Goal: Transaction & Acquisition: Subscribe to service/newsletter

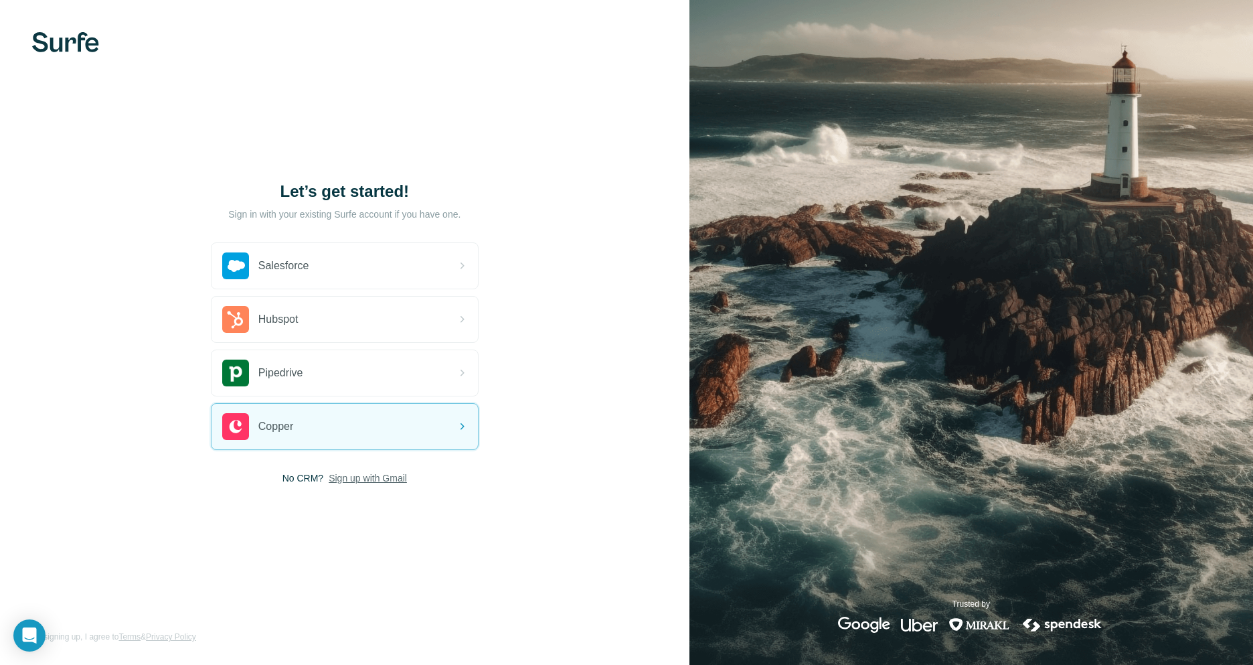
click at [388, 476] on span "Sign up with Gmail" at bounding box center [368, 477] width 78 height 13
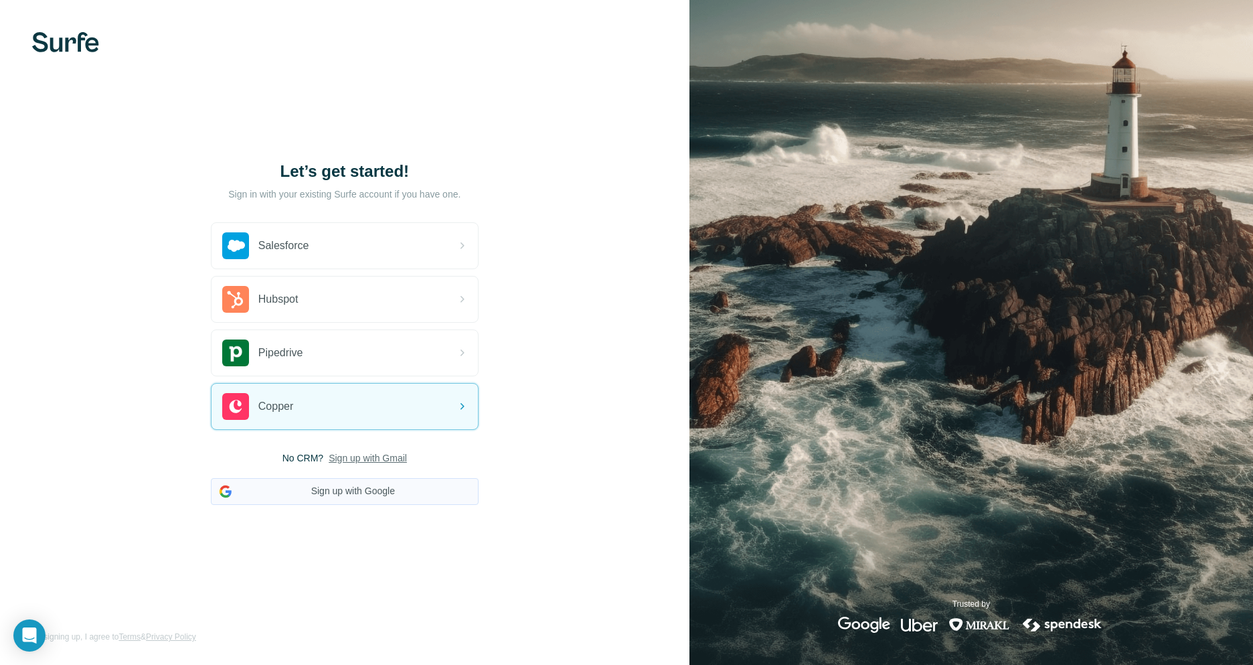
click at [387, 483] on button "Sign up with Google" at bounding box center [345, 491] width 268 height 27
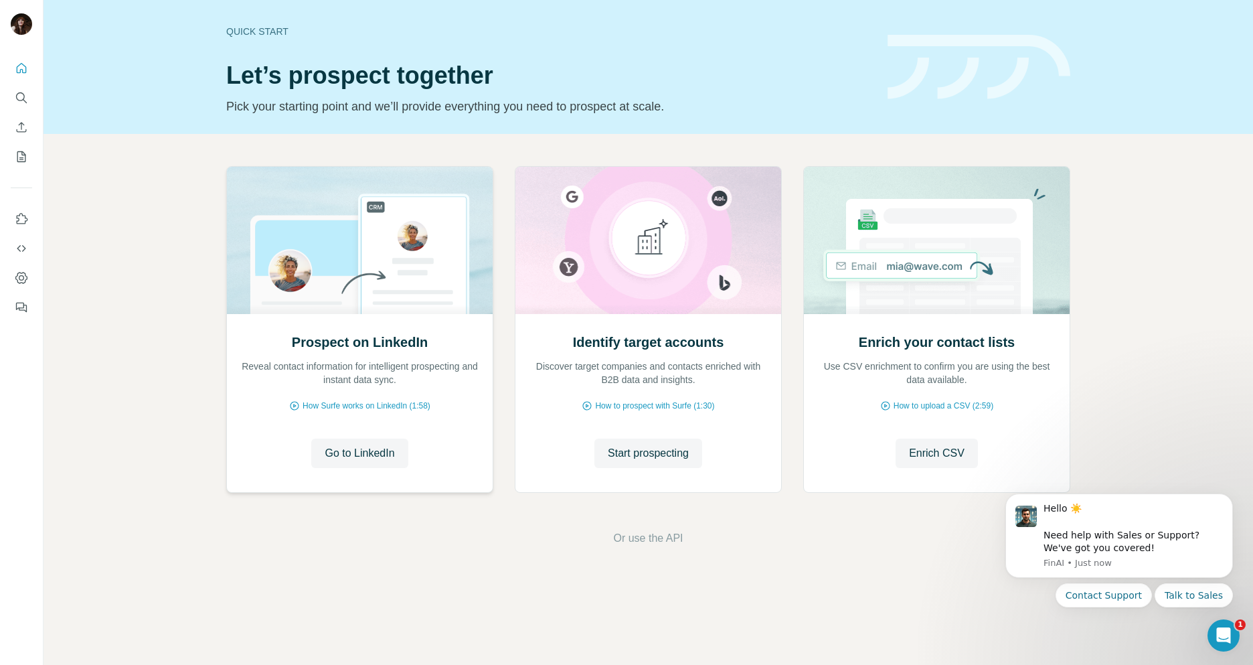
drag, startPoint x: 282, startPoint y: 364, endPoint x: 450, endPoint y: 357, distance: 168.2
click at [450, 357] on div "Prospect on LinkedIn Reveal contact information for intelligent prospecting and…" at bounding box center [359, 360] width 239 height 54
drag, startPoint x: 311, startPoint y: 377, endPoint x: 441, endPoint y: 380, distance: 129.9
click at [441, 380] on p "Reveal contact information for intelligent prospecting and instant data sync." at bounding box center [359, 372] width 239 height 27
click at [443, 387] on div "Prospect on LinkedIn Reveal contact information for intelligent prospecting and…" at bounding box center [360, 403] width 266 height 178
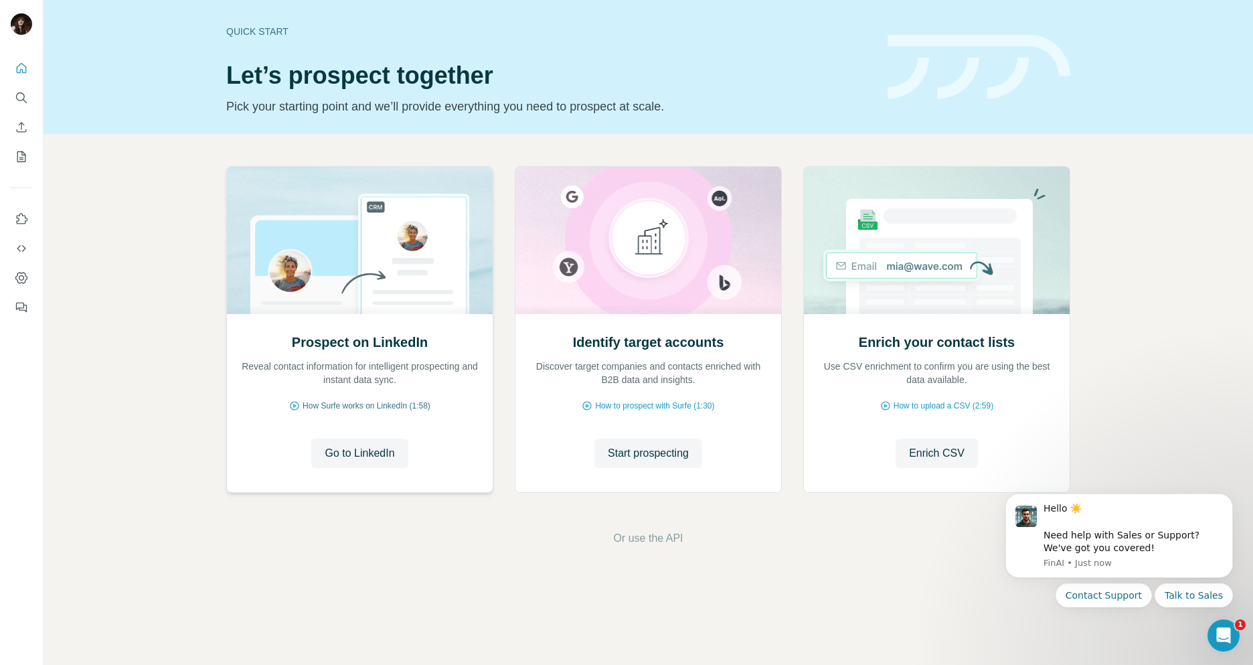
click at [384, 407] on span "How Surfe works on LinkedIn (1:58)" at bounding box center [367, 406] width 128 height 12
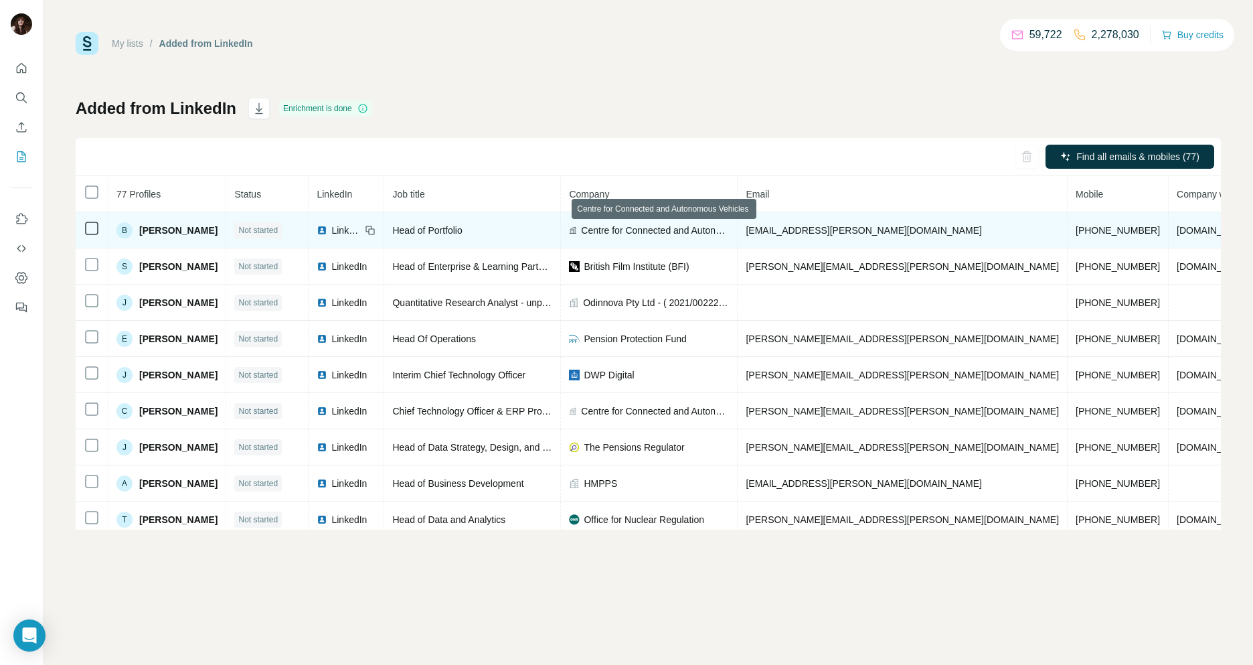
click at [712, 227] on span "Centre for Connected and Autonomous Vehicles" at bounding box center [655, 230] width 148 height 13
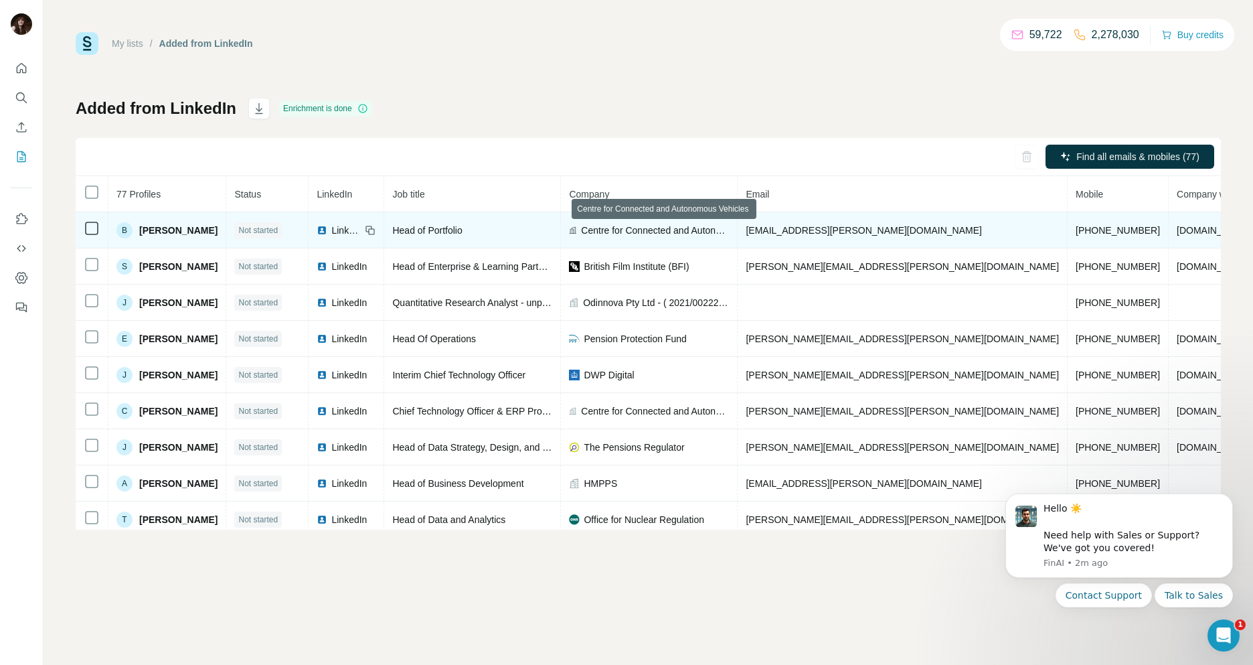
click at [712, 227] on span "Centre for Connected and Autonomous Vehicles" at bounding box center [655, 230] width 148 height 13
click at [628, 228] on span "Centre for Connected and Autonomous Vehicles" at bounding box center [655, 230] width 148 height 13
click at [849, 225] on span "badou.dandeh-njie@dft.gov.uk" at bounding box center [864, 230] width 236 height 11
click at [277, 232] on span "Not started" at bounding box center [257, 230] width 39 height 12
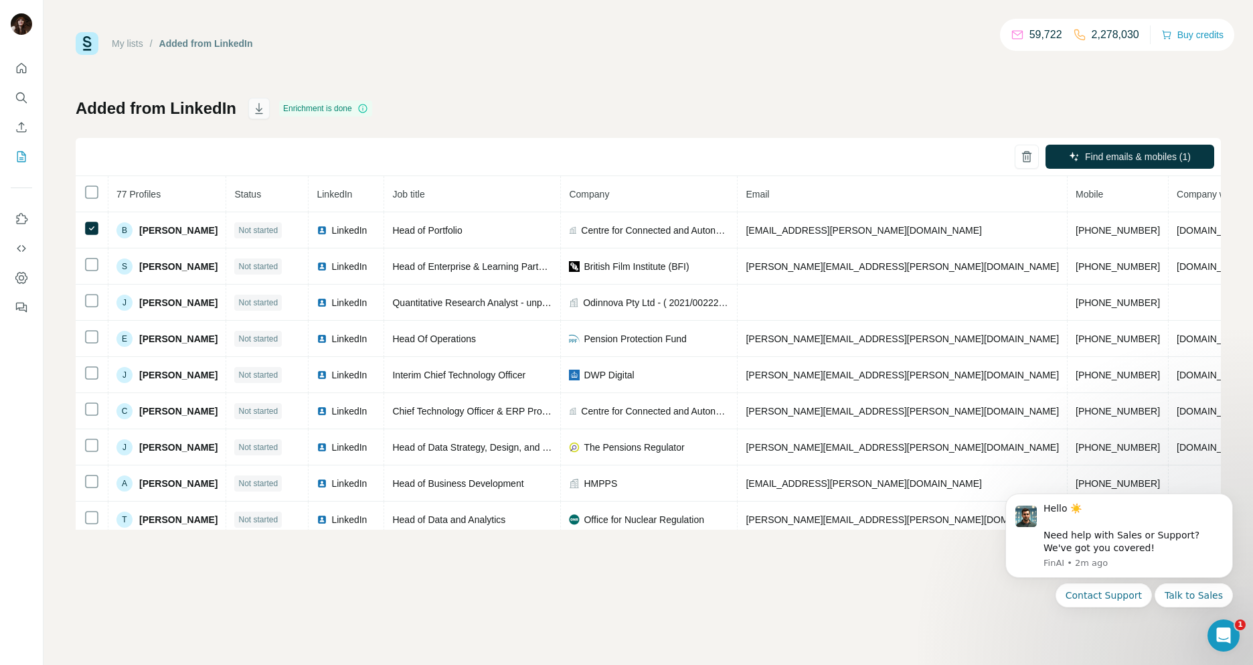
click at [256, 108] on icon "button" at bounding box center [258, 108] width 13 height 13
click at [906, 98] on div "Added from LinkedIn Enrichment is done Find emails & mobiles (1) 77 Profiles St…" at bounding box center [648, 314] width 1145 height 432
click at [27, 258] on button "Use Surfe API" at bounding box center [21, 248] width 21 height 24
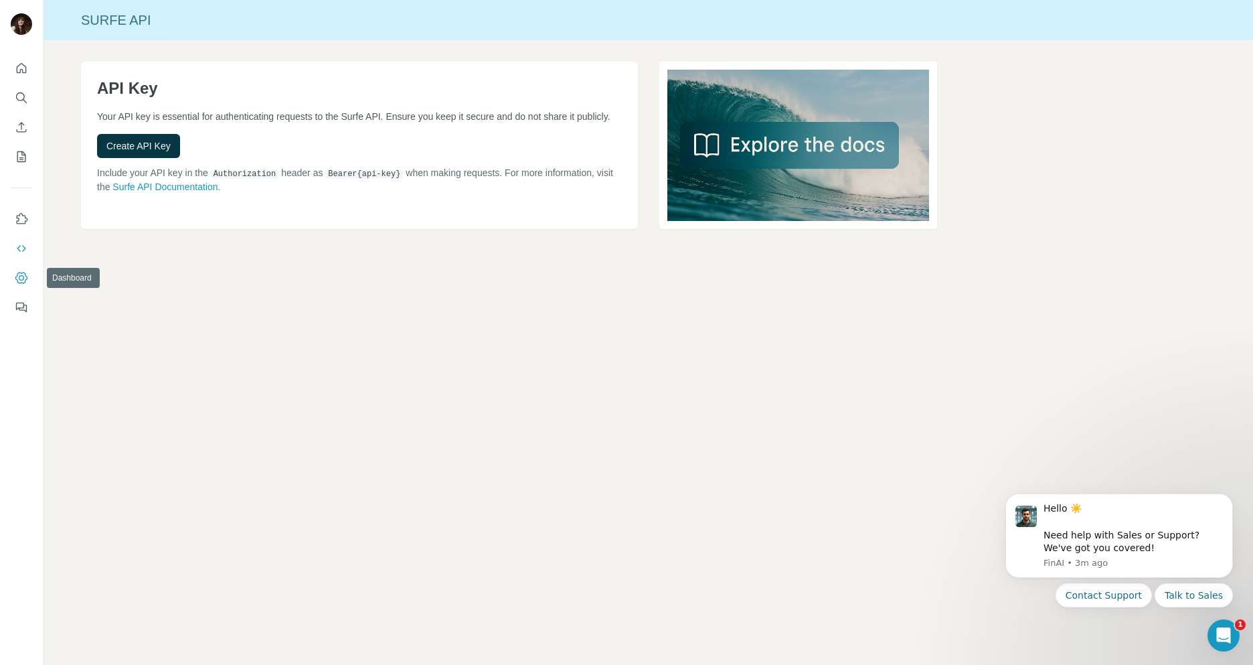
click at [19, 278] on icon "Dashboard" at bounding box center [21, 277] width 5 height 5
click at [18, 157] on icon "My lists" at bounding box center [21, 156] width 13 height 13
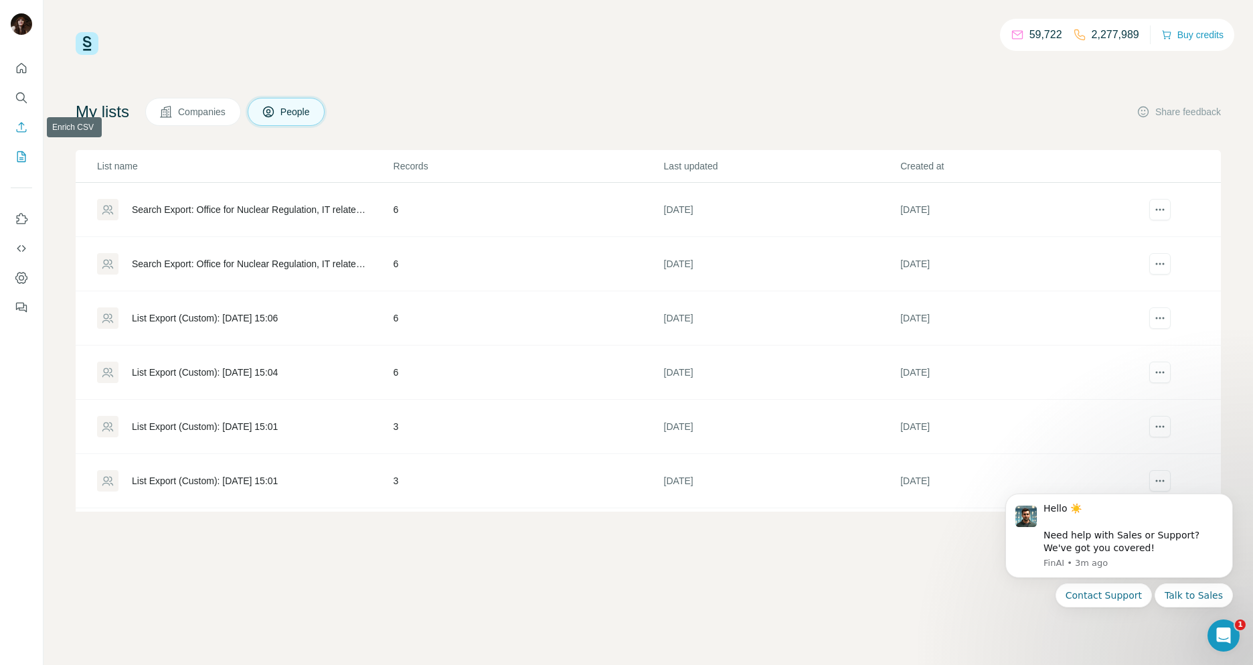
click at [20, 132] on icon "Enrich CSV" at bounding box center [21, 126] width 13 height 13
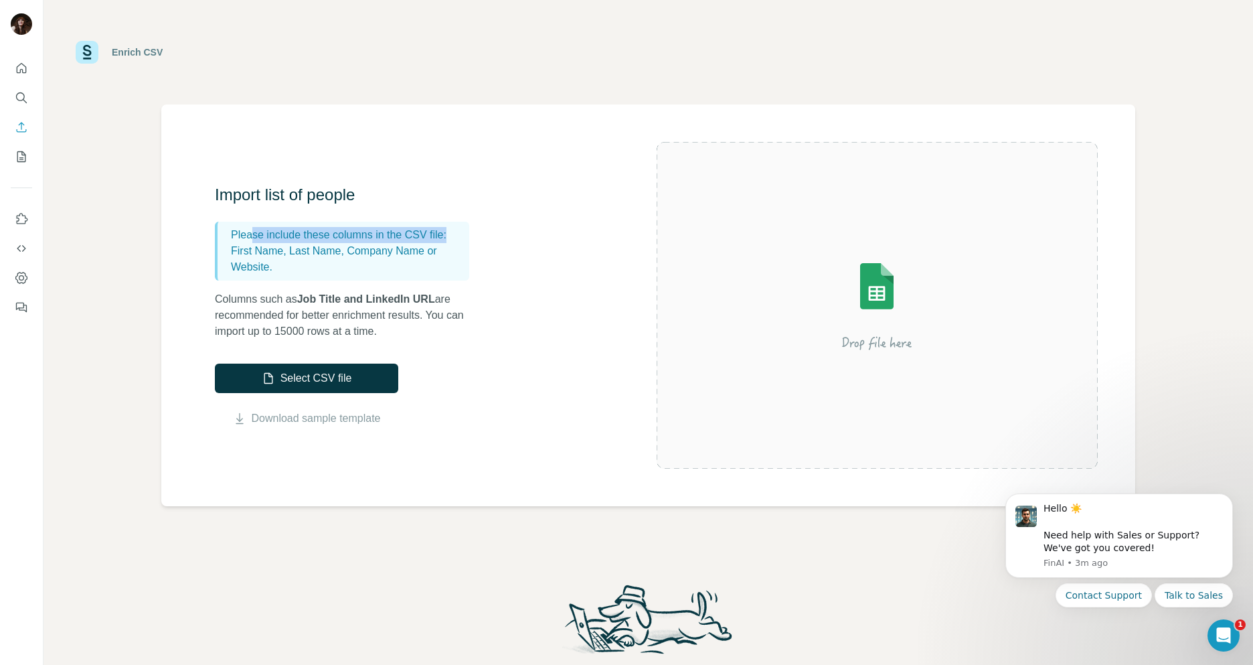
drag, startPoint x: 250, startPoint y: 229, endPoint x: 495, endPoint y: 233, distance: 245.7
click at [495, 233] on div "Import list of people Please include these columns in the CSV file: First Name,…" at bounding box center [436, 305] width 442 height 242
click at [497, 233] on div "Import list of people Please include these columns in the CSV file: First Name,…" at bounding box center [436, 305] width 442 height 242
click at [354, 265] on p "First Name, Last Name, Company Name or Website." at bounding box center [347, 259] width 233 height 32
drag, startPoint x: 220, startPoint y: 301, endPoint x: 472, endPoint y: 301, distance: 252.3
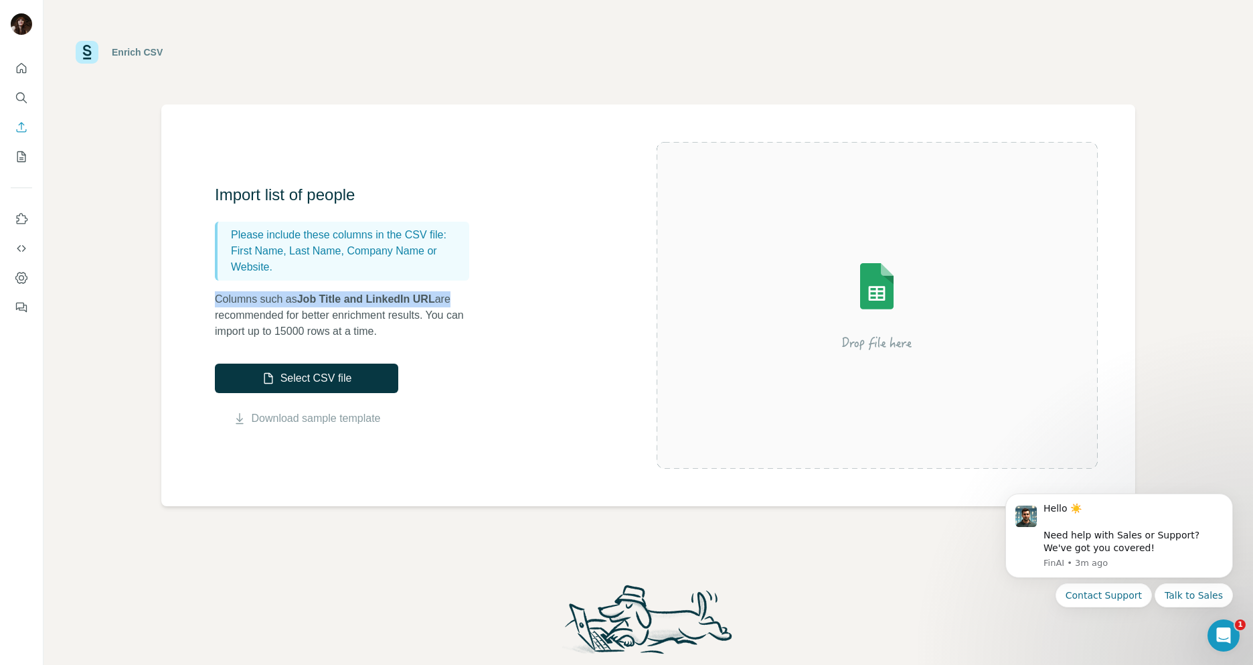
click at [469, 301] on p "Columns such as Job Title and LinkedIn URL are recommended for better enrichmen…" at bounding box center [349, 315] width 268 height 48
click at [481, 303] on p "Columns such as Job Title and LinkedIn URL are recommended for better enrichmen…" at bounding box center [349, 315] width 268 height 48
drag, startPoint x: 321, startPoint y: 315, endPoint x: 503, endPoint y: 316, distance: 182.7
click at [475, 309] on p "Columns such as Job Title and LinkedIn URL are recommended for better enrichmen…" at bounding box center [349, 315] width 268 height 48
click at [510, 319] on div "Import list of people Please include these columns in the CSV file: First Name,…" at bounding box center [436, 305] width 442 height 242
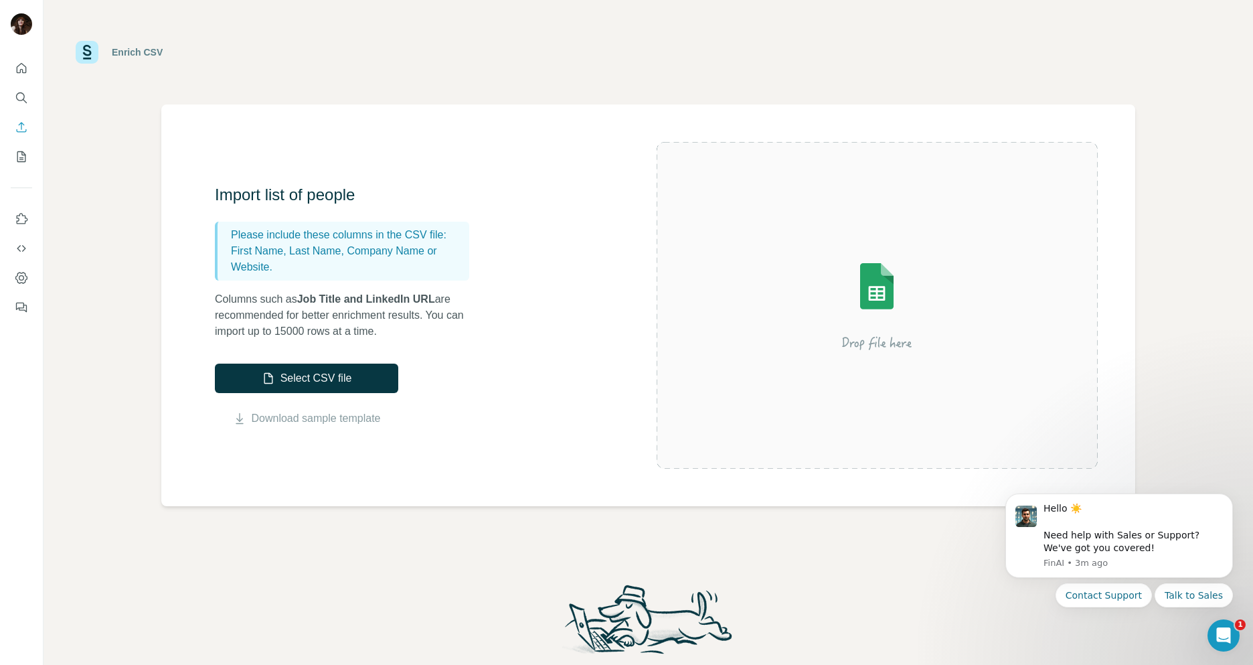
drag, startPoint x: 266, startPoint y: 332, endPoint x: 498, endPoint y: 333, distance: 232.3
click at [497, 333] on div "Import list of people Please include these columns in the CSV file: First Name,…" at bounding box center [436, 305] width 442 height 242
click at [507, 336] on div "Import list of people Please include these columns in the CSV file: First Name,…" at bounding box center [436, 305] width 442 height 242
click at [25, 102] on icon "Search" at bounding box center [21, 97] width 13 height 13
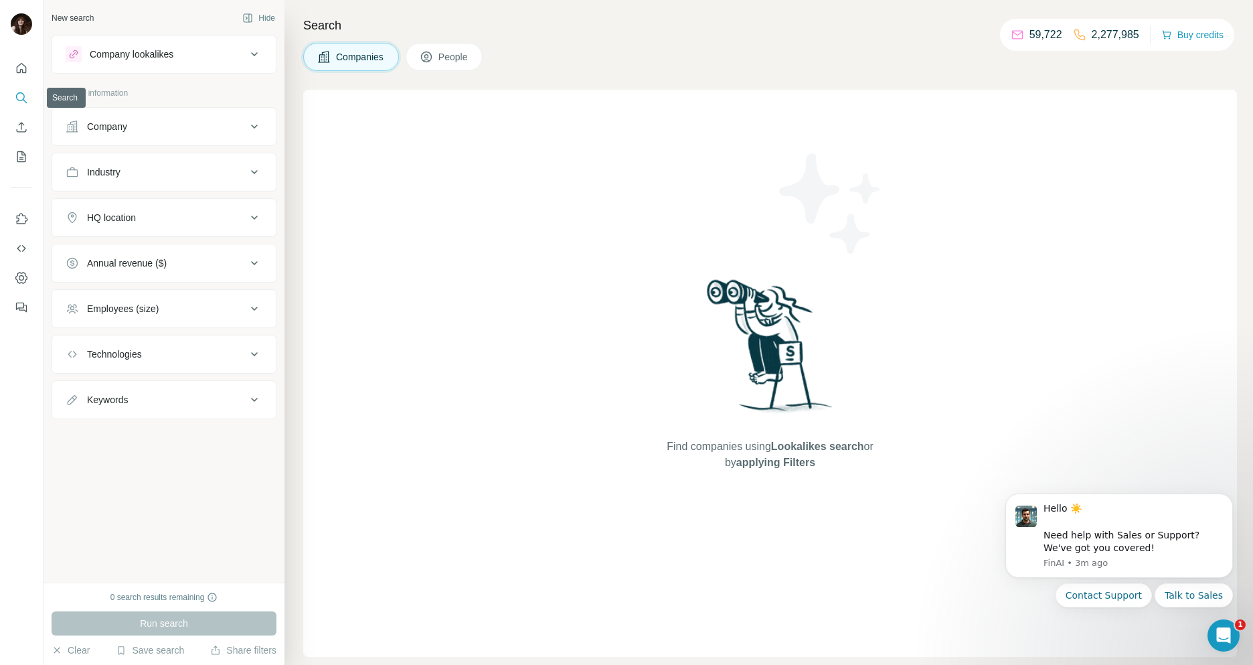
click at [25, 102] on icon "Search" at bounding box center [21, 97] width 13 height 13
click at [17, 74] on icon "Quick start" at bounding box center [21, 68] width 13 height 13
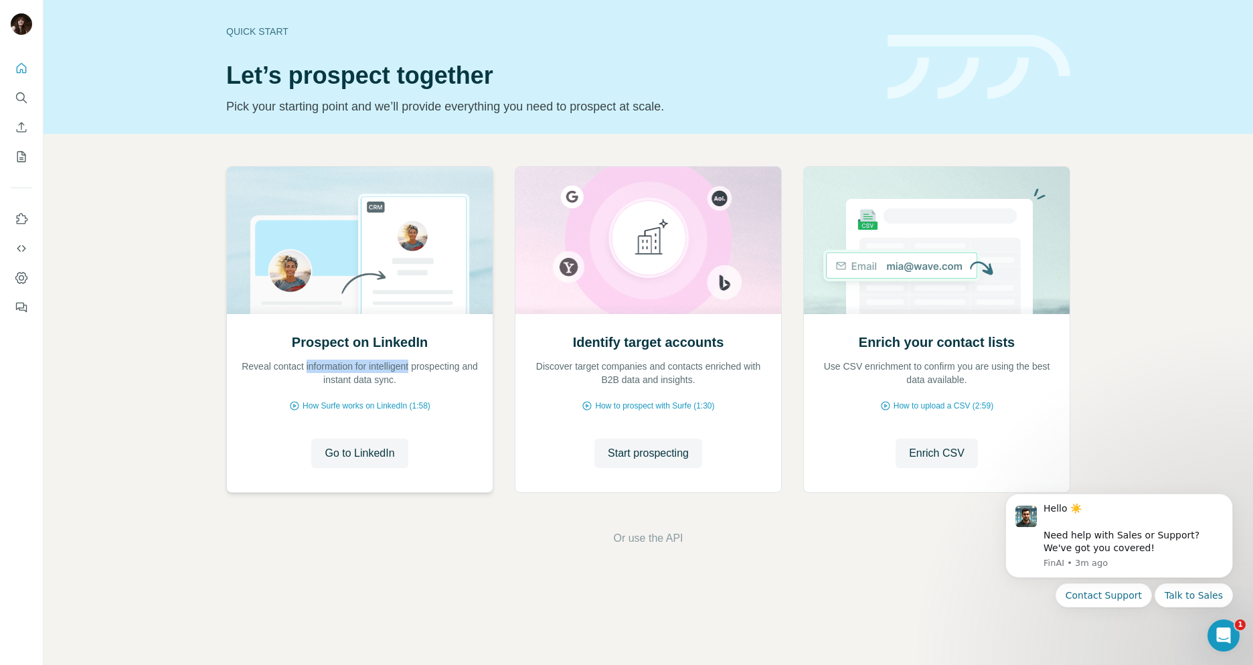
drag, startPoint x: 310, startPoint y: 364, endPoint x: 428, endPoint y: 364, distance: 117.8
click at [424, 364] on p "Reveal contact information for intelligent prospecting and instant data sync." at bounding box center [359, 372] width 239 height 27
click at [433, 364] on p "Reveal contact information for intelligent prospecting and instant data sync." at bounding box center [359, 372] width 239 height 27
drag, startPoint x: 568, startPoint y: 363, endPoint x: 789, endPoint y: 359, distance: 220.9
click at [789, 359] on div "Prospect on LinkedIn Reveal contact information for intelligent prospecting and…" at bounding box center [648, 332] width 844 height 332
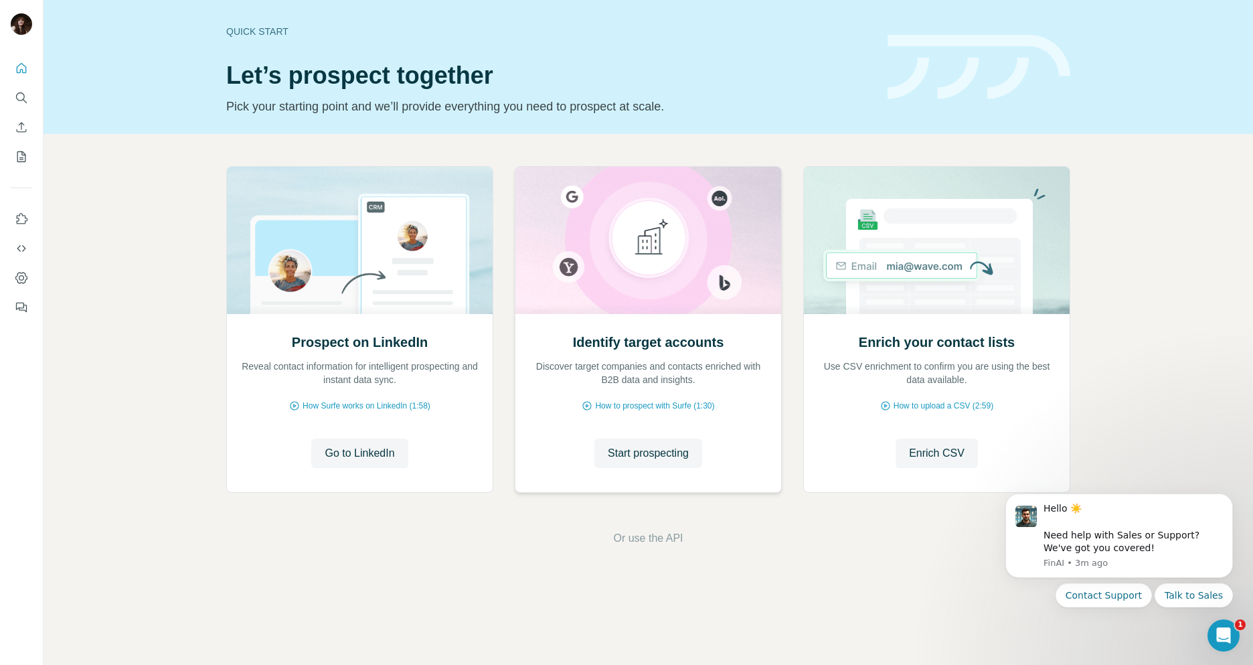
click at [748, 386] on div "Identify target accounts Discover target companies and contacts enriched with B…" at bounding box center [648, 403] width 266 height 178
drag, startPoint x: 592, startPoint y: 367, endPoint x: 703, endPoint y: 372, distance: 111.2
click at [702, 372] on p "Discover target companies and contacts enriched with B2B data and insights." at bounding box center [648, 372] width 239 height 27
click at [707, 377] on p "Discover target companies and contacts enriched with B2B data and insights." at bounding box center [648, 372] width 239 height 27
drag, startPoint x: 633, startPoint y: 390, endPoint x: 738, endPoint y: 387, distance: 105.1
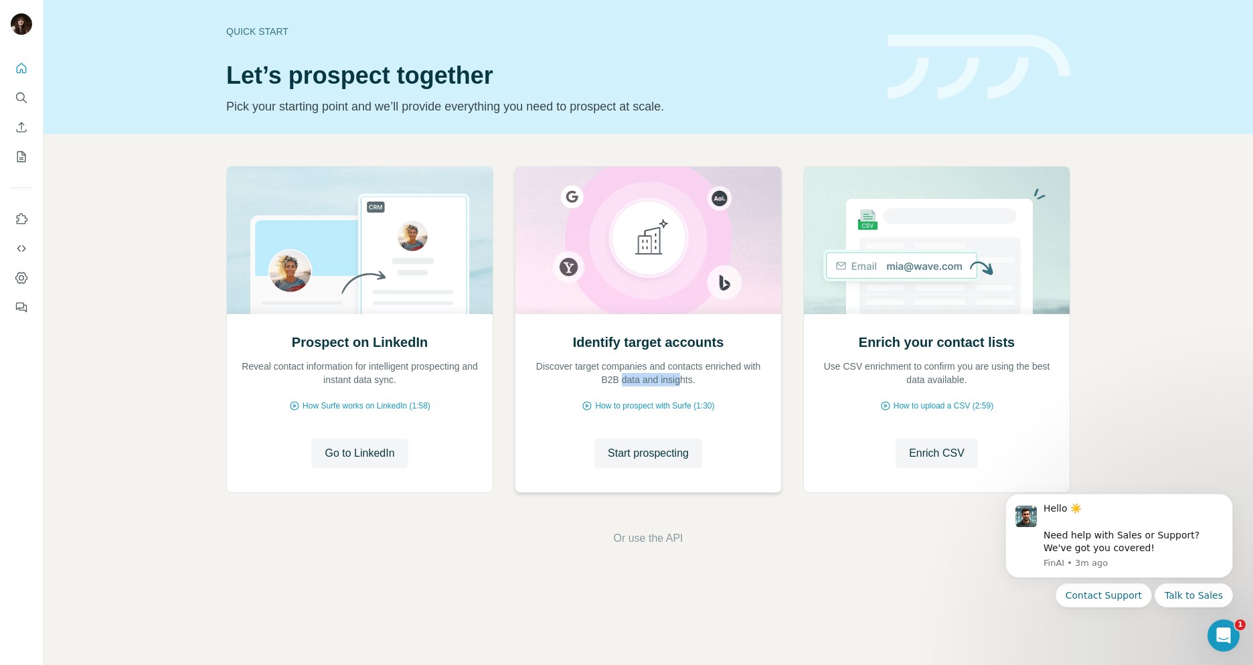
click at [737, 387] on div "Identify target accounts Discover target companies and contacts enriched with B…" at bounding box center [648, 403] width 266 height 178
click at [740, 387] on div "Identify target accounts Discover target companies and contacts enriched with B…" at bounding box center [648, 403] width 266 height 178
drag, startPoint x: 837, startPoint y: 342, endPoint x: 1070, endPoint y: 343, distance: 232.3
click at [1070, 343] on div "Enrich your contact lists Use CSV enrichment to confirm you are using the best …" at bounding box center [936, 329] width 267 height 327
click at [1058, 363] on div "Enrich your contact lists Use CSV enrichment to confirm you are using the best …" at bounding box center [937, 403] width 266 height 178
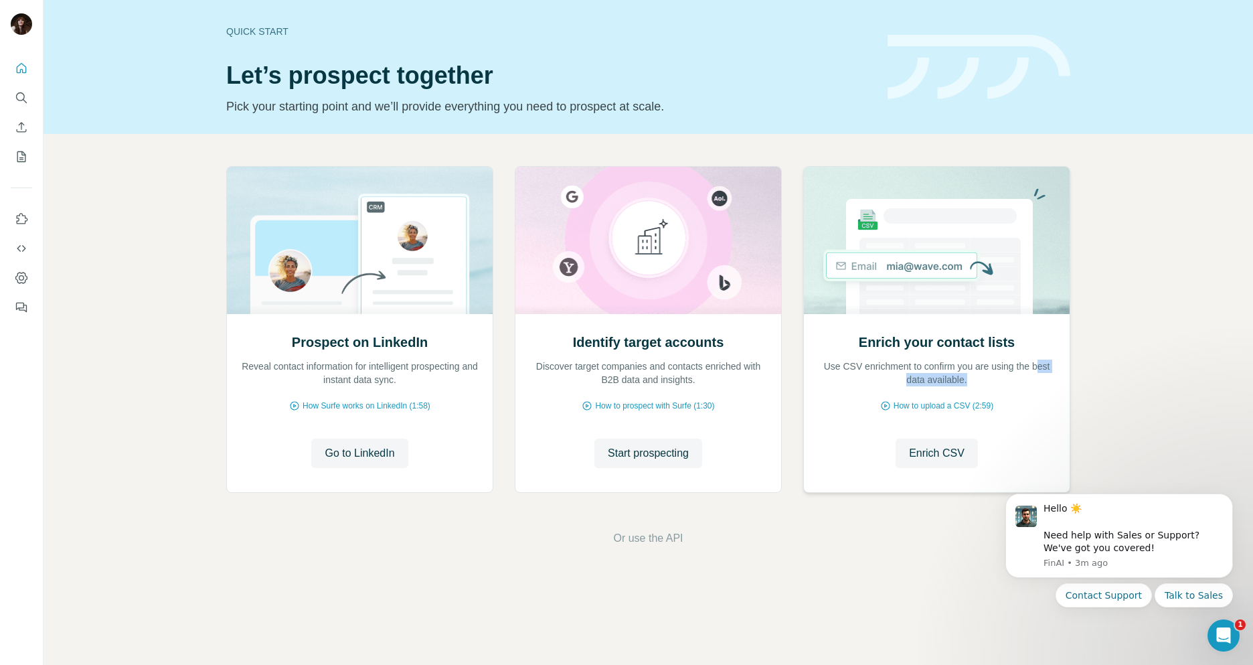
drag, startPoint x: 901, startPoint y: 386, endPoint x: 1009, endPoint y: 382, distance: 107.8
click at [1001, 382] on div "Enrich your contact lists Use CSV enrichment to confirm you are using the best …" at bounding box center [937, 403] width 266 height 178
click at [1010, 382] on p "Use CSV enrichment to confirm you are using the best data available." at bounding box center [936, 372] width 239 height 27
